Goal: Check status: Check status

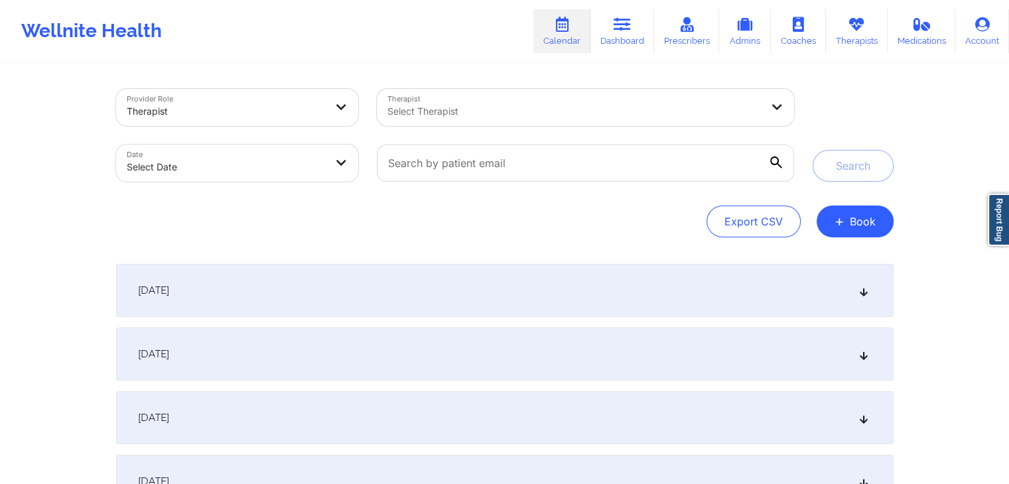
click at [299, 156] on body "Wellnite Health Calendar Dashboard Prescribers Admins Coaches Therapists Medica…" at bounding box center [504, 242] width 1009 height 484
select select "2025-8"
select select "2025-9"
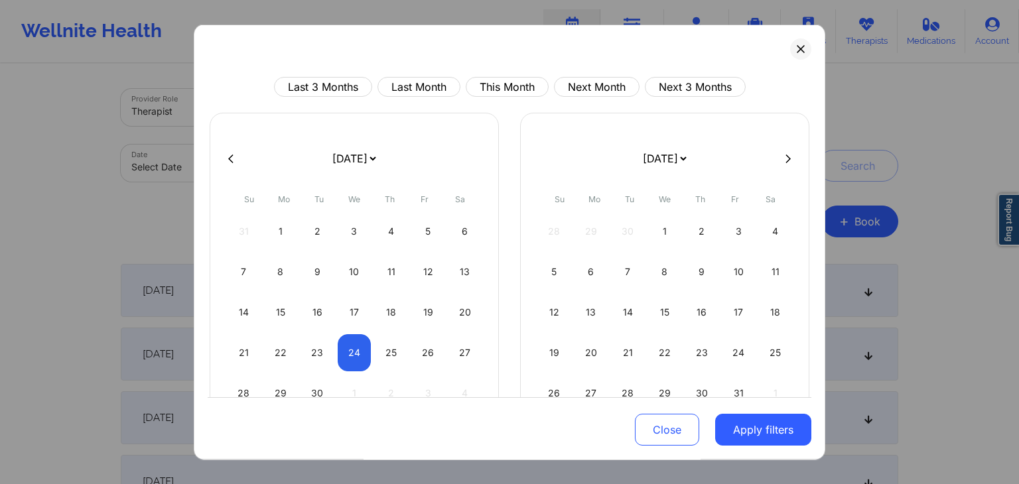
click at [228, 157] on icon at bounding box center [230, 158] width 5 height 9
select select "2025-7"
select select "2025-8"
click at [243, 319] on div "10" at bounding box center [244, 312] width 34 height 37
select select "2025-7"
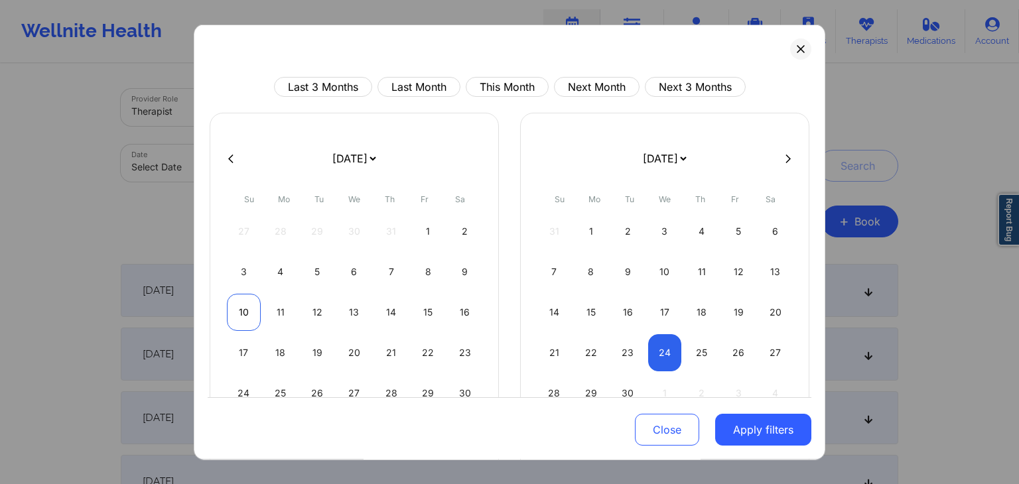
select select "2025-8"
select select "2025-7"
select select "2025-8"
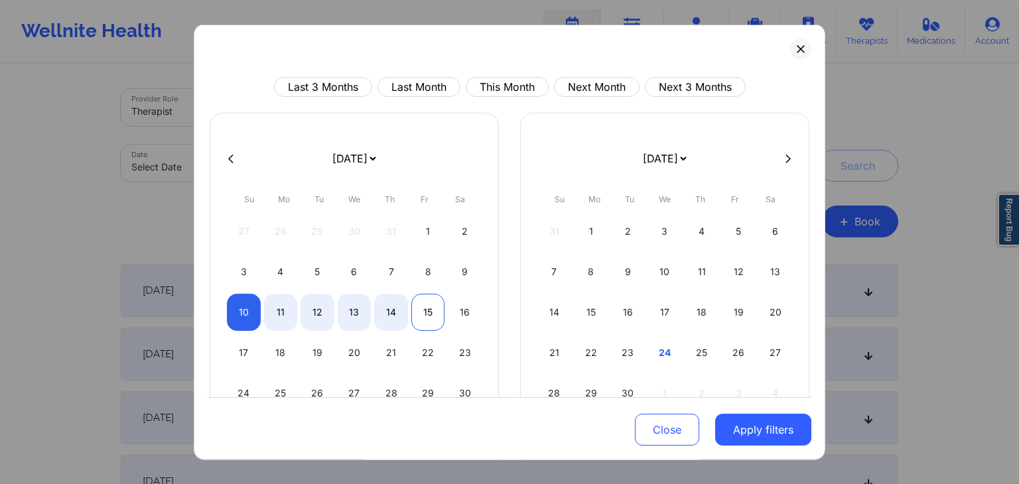
click at [435, 315] on div "15" at bounding box center [428, 312] width 34 height 37
select select "2025-7"
select select "2025-8"
click at [751, 430] on button "Apply filters" at bounding box center [763, 431] width 96 height 32
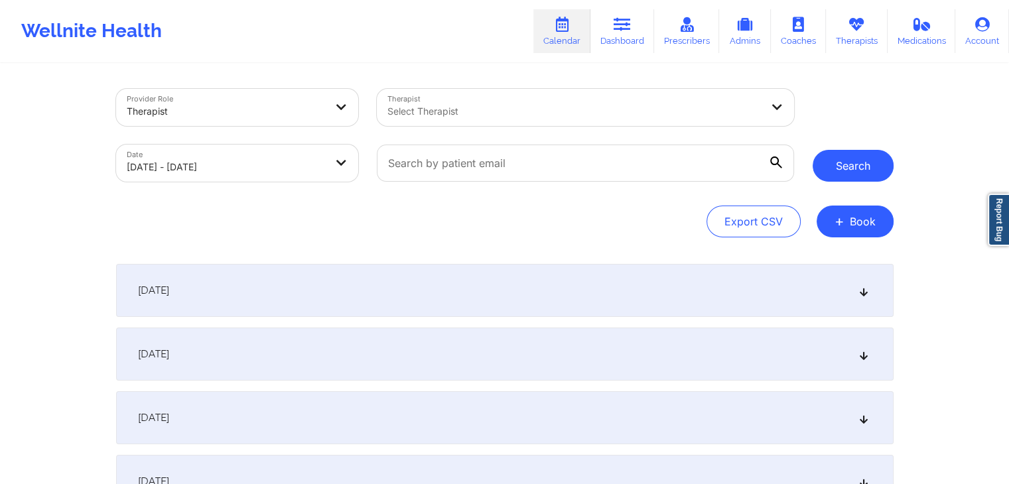
click at [853, 165] on button "Search" at bounding box center [853, 166] width 81 height 32
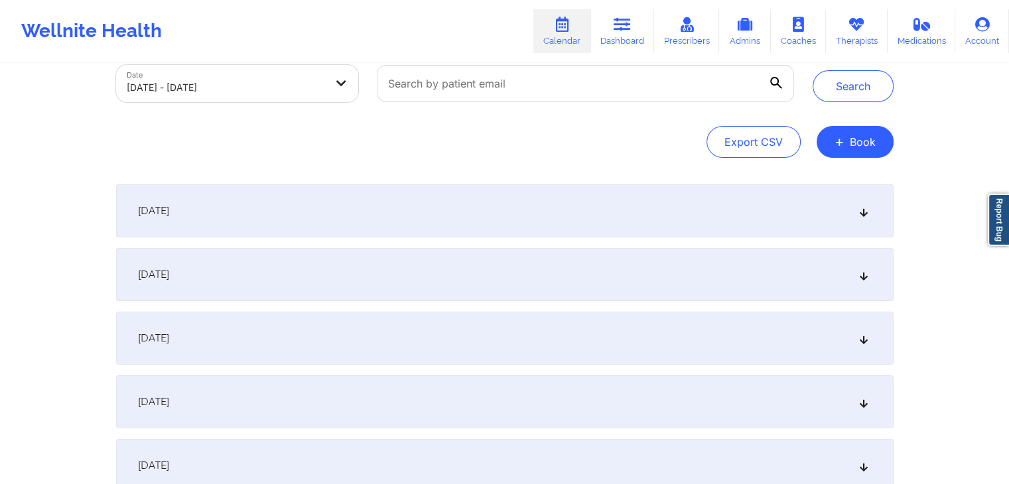
scroll to position [81, 0]
click at [526, 211] on div "[DATE]" at bounding box center [505, 209] width 778 height 53
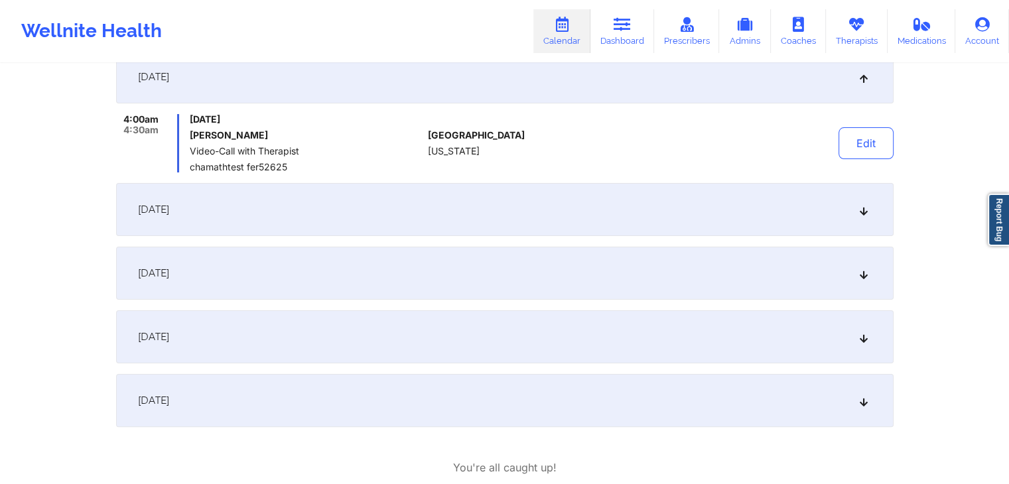
scroll to position [219, 0]
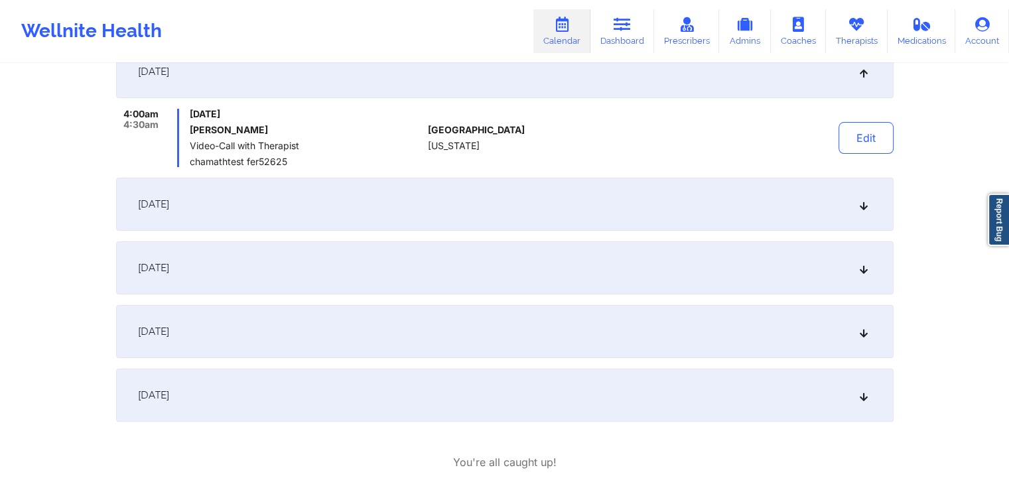
click at [419, 191] on div "[DATE]" at bounding box center [505, 204] width 778 height 53
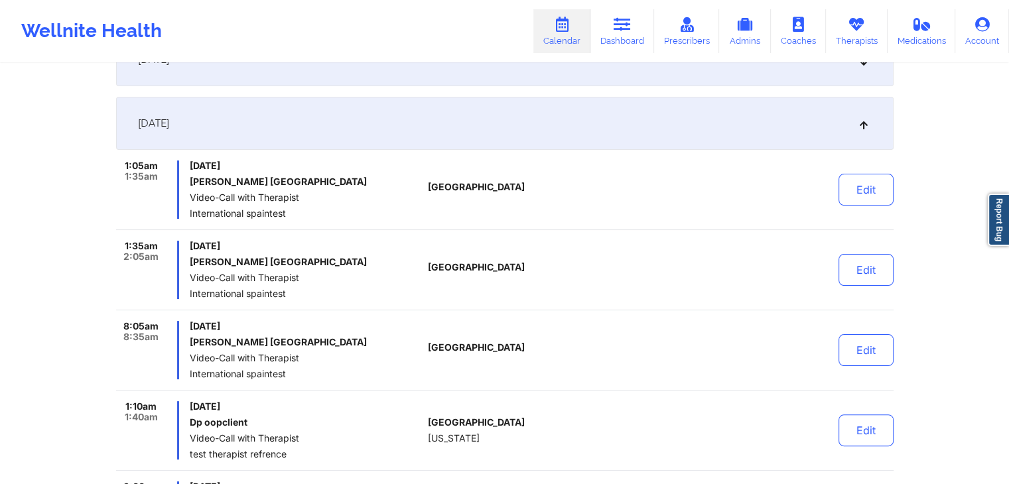
scroll to position [232, 0]
